Goal: Task Accomplishment & Management: Manage account settings

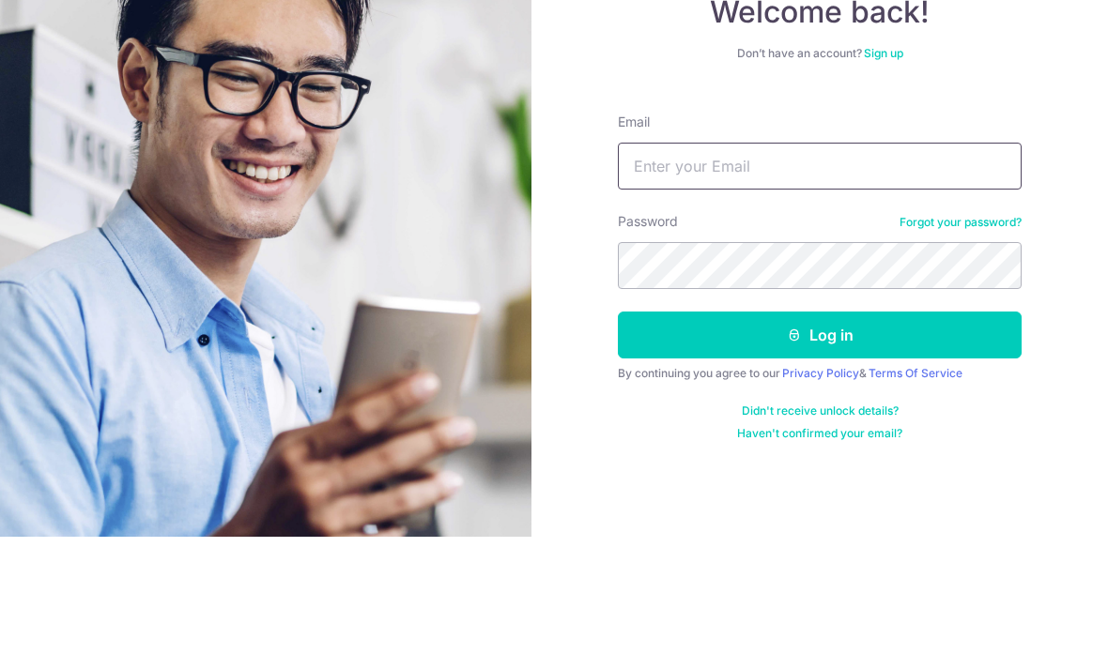
type input "[EMAIL_ADDRESS][DOMAIN_NAME]"
click at [819, 444] on button "Log in" at bounding box center [820, 467] width 404 height 47
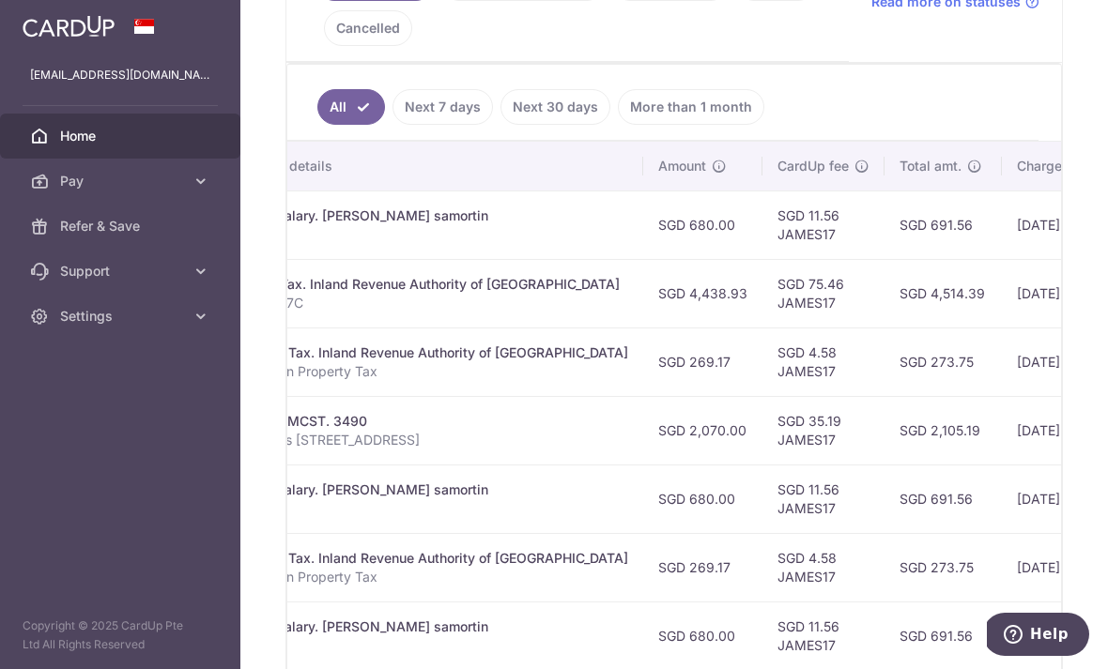
scroll to position [0, 455]
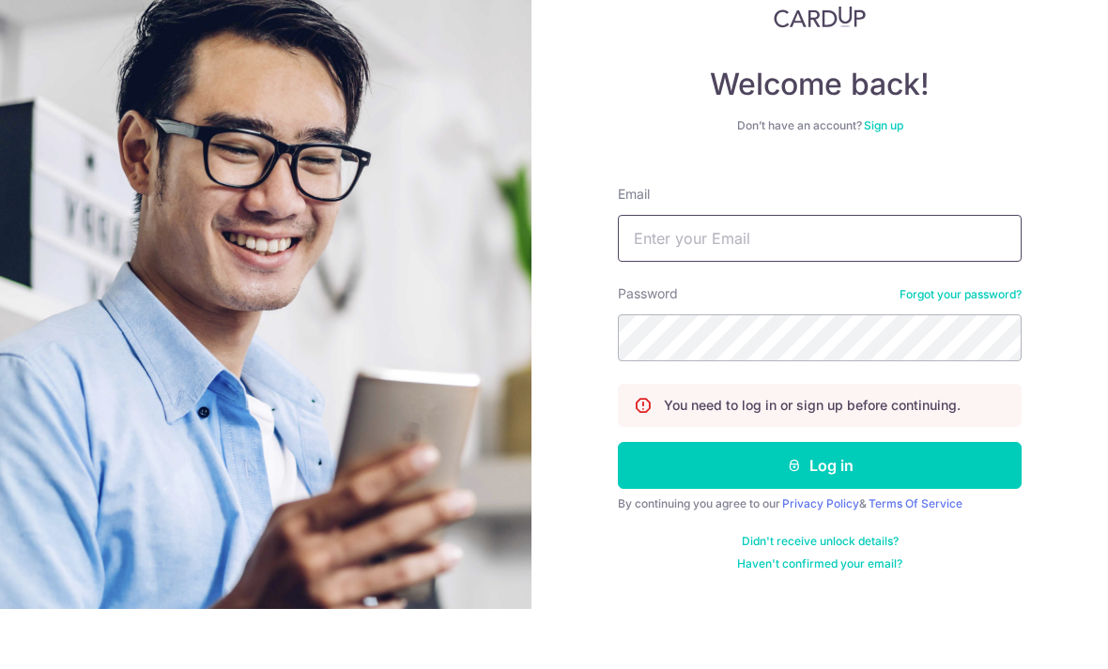
scroll to position [60, 0]
